Goal: Find specific page/section: Find specific page/section

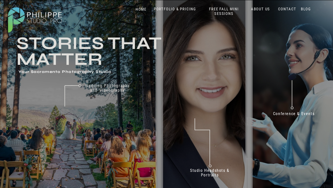
scroll to position [13, 0]
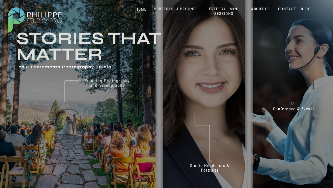
click at [178, 9] on nav "PORTFOLIO & PRICING" at bounding box center [175, 9] width 46 height 5
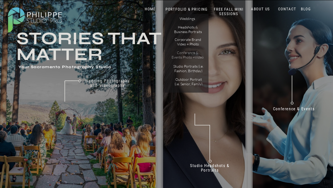
click at [189, 54] on p "Conference & Events Photo +Video" at bounding box center [187, 55] width 32 height 9
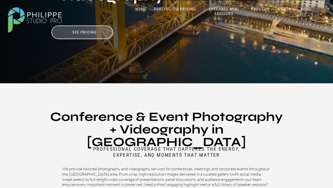
scroll to position [133, 0]
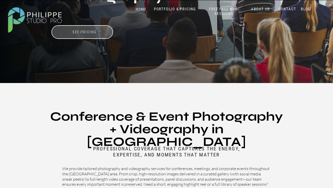
click at [79, 30] on h3 "See pricing" at bounding box center [84, 32] width 51 height 5
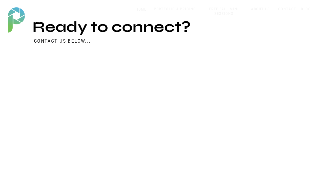
scroll to position [2427, 0]
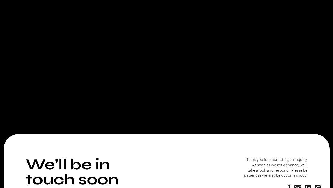
scroll to position [18, 0]
